Goal: Task Accomplishment & Management: Use online tool/utility

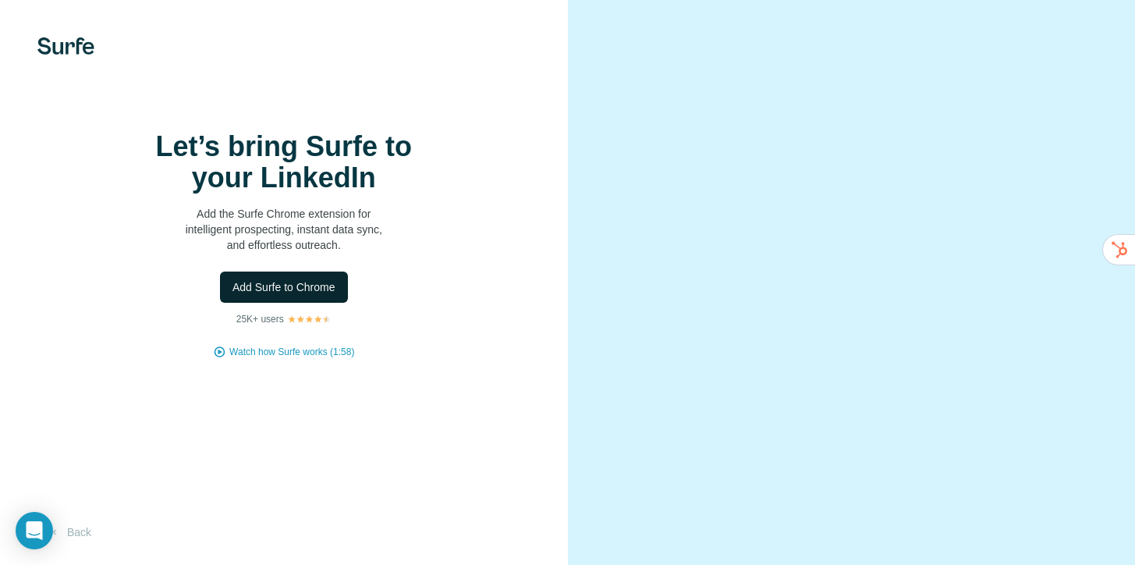
click at [304, 295] on span "Add Surfe to Chrome" at bounding box center [284, 287] width 103 height 16
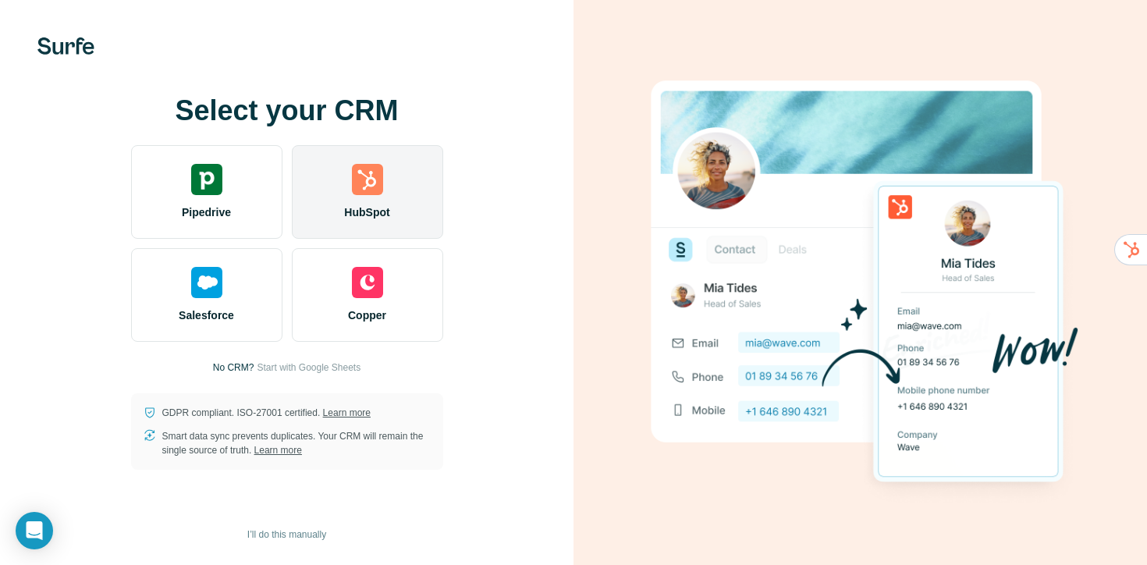
click at [371, 205] on span "HubSpot" at bounding box center [366, 212] width 45 height 16
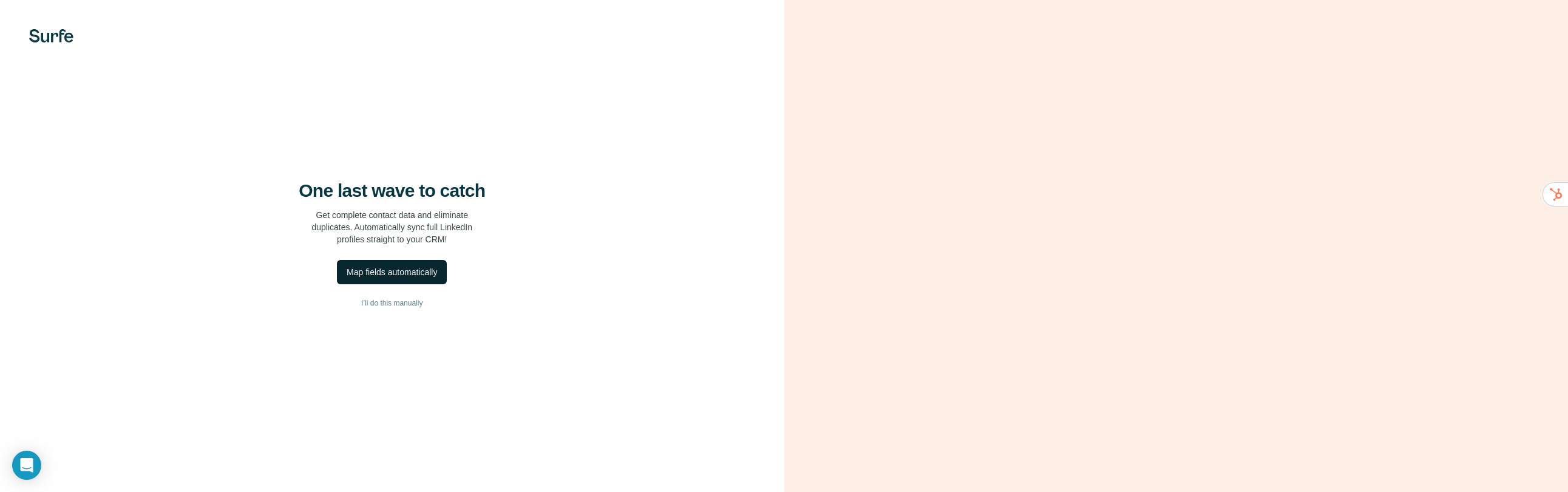
click at [428, 284] on button "Map fields automatically" at bounding box center [391, 272] width 110 height 24
